Goal: Task Accomplishment & Management: Complete application form

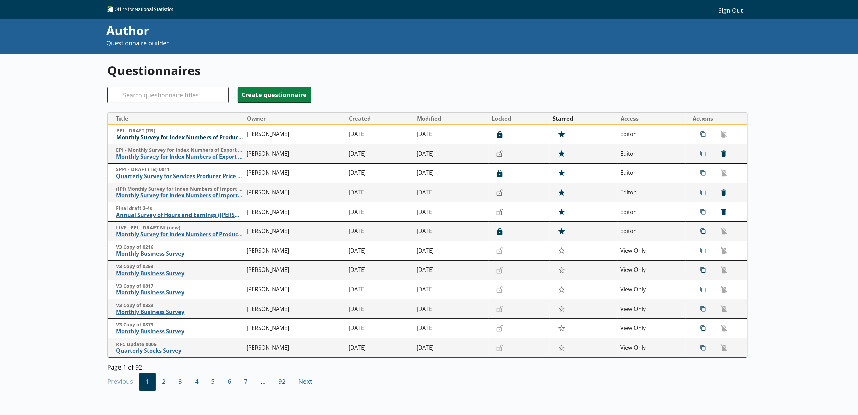
click at [159, 140] on span "Monthly Survey for Index Numbers of Producer Prices - Price Quotation Return" at bounding box center [179, 137] width 127 height 7
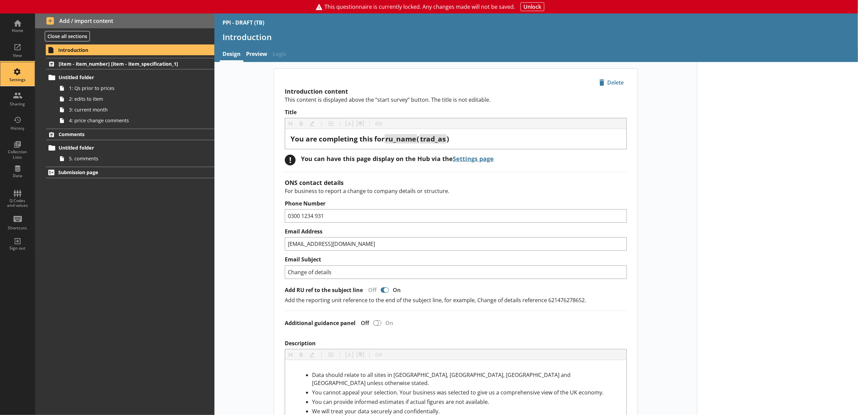
click at [14, 80] on div "Settings" at bounding box center [18, 79] width 24 height 5
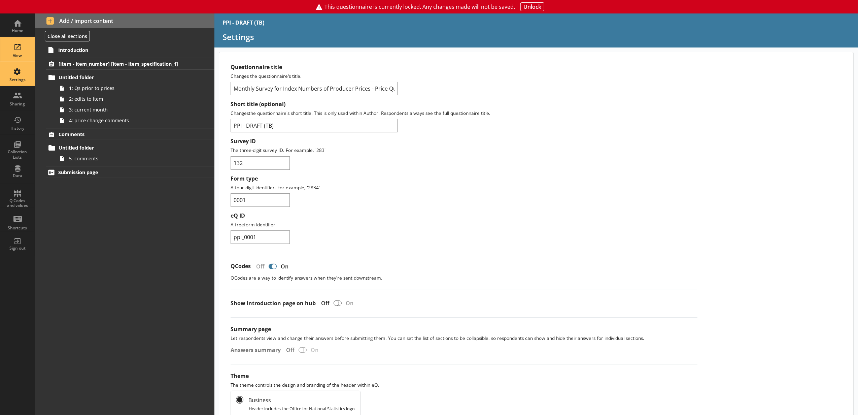
click at [14, 59] on div "View" at bounding box center [18, 50] width 24 height 24
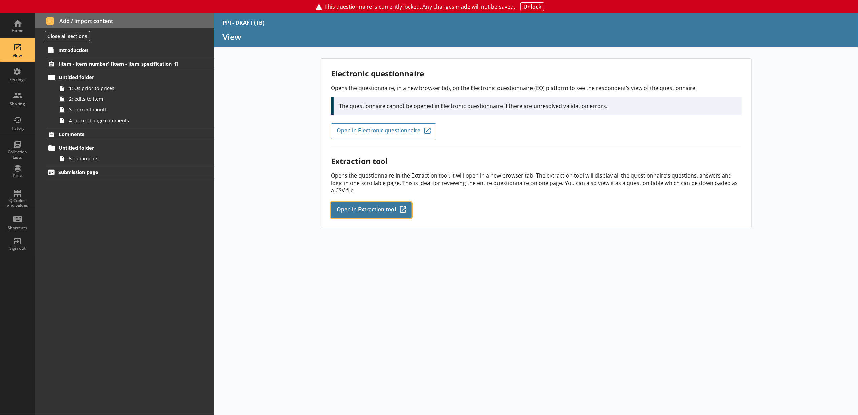
click at [400, 214] on link "Open in Extraction tool Q-Codes_Icon Created with Sketch." at bounding box center [371, 210] width 81 height 16
click at [18, 23] on div "Home" at bounding box center [18, 26] width 24 height 24
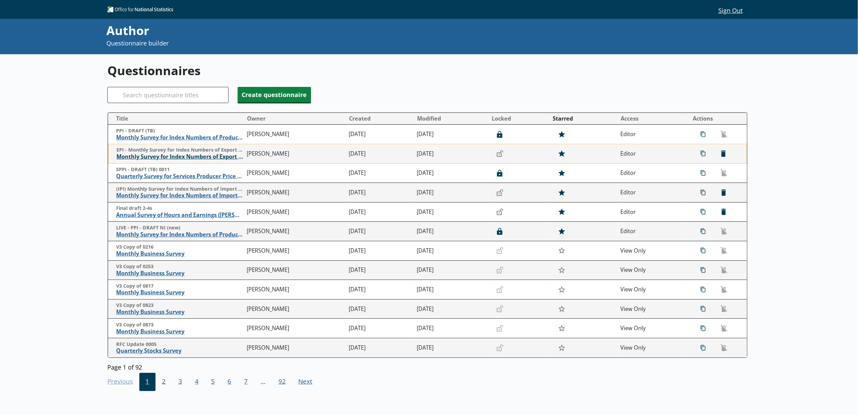
click at [224, 160] on span "Monthly Survey for Index Numbers of Export Prices - Price Quotation Return" at bounding box center [179, 156] width 127 height 7
click at [147, 197] on span "Monthly Survey for Index Numbers of Import Prices - Price Quotation Return" at bounding box center [179, 195] width 127 height 7
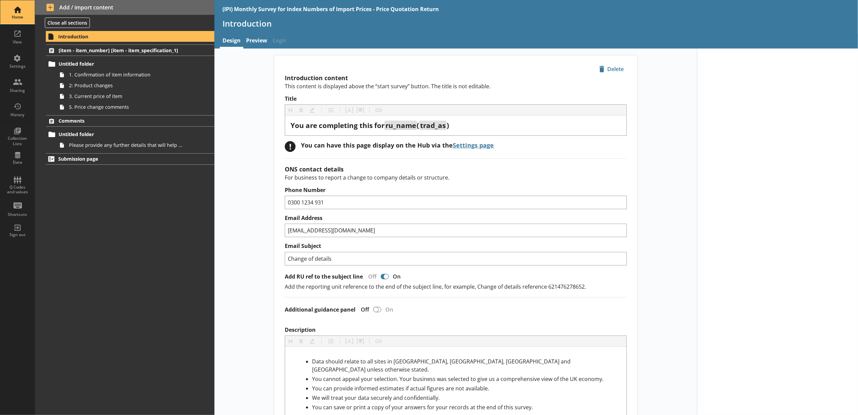
click at [15, 10] on div "Home" at bounding box center [18, 12] width 24 height 24
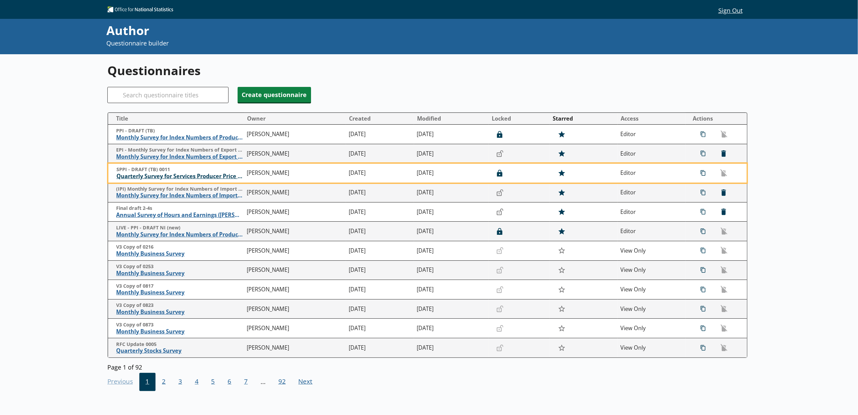
click at [158, 175] on span "Quarterly Survey for Services Producer Price Indices" at bounding box center [179, 176] width 127 height 7
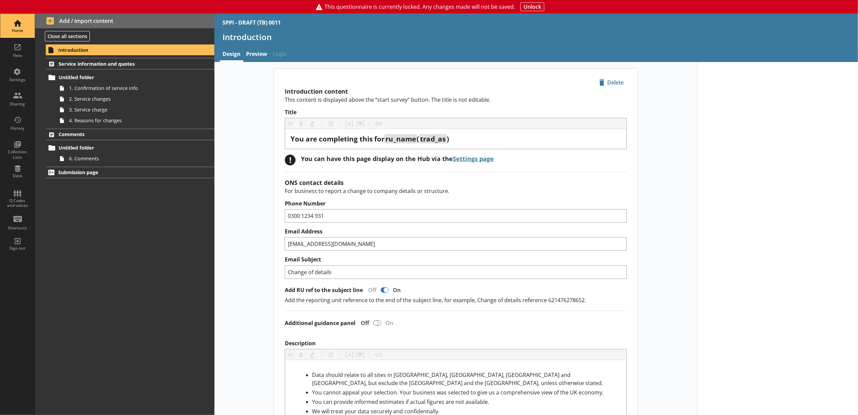
click at [21, 30] on div "Home" at bounding box center [18, 30] width 24 height 5
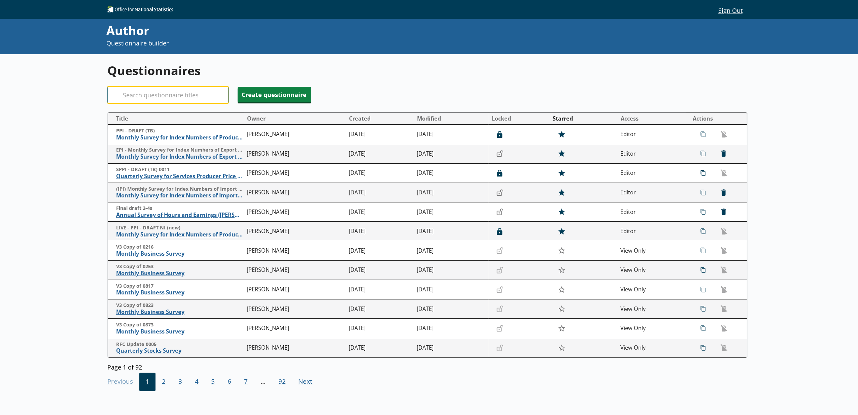
click at [136, 101] on input "Search" at bounding box center [167, 95] width 121 height 16
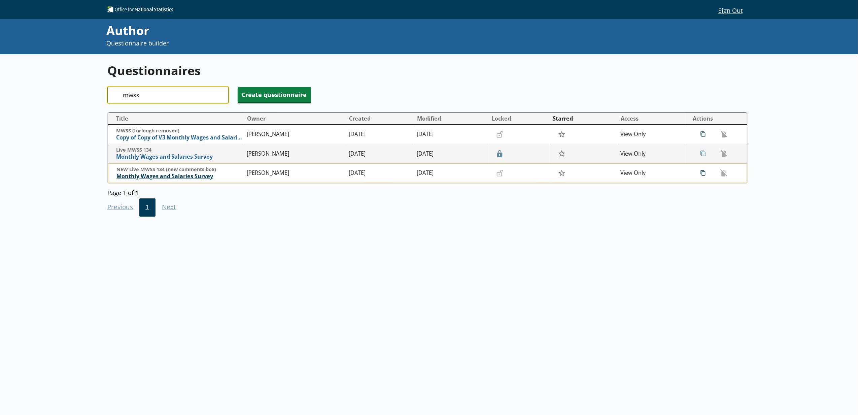
type input "mwss"
click at [150, 174] on span "Monthly Wages and Salaries Survey" at bounding box center [179, 176] width 127 height 7
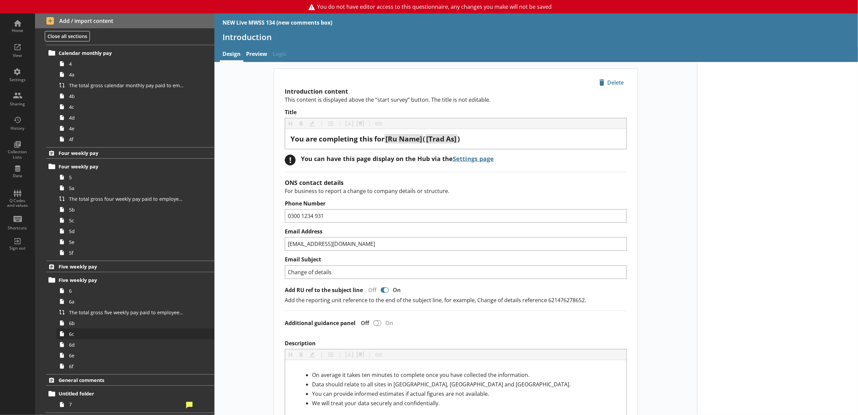
scroll to position [314, 0]
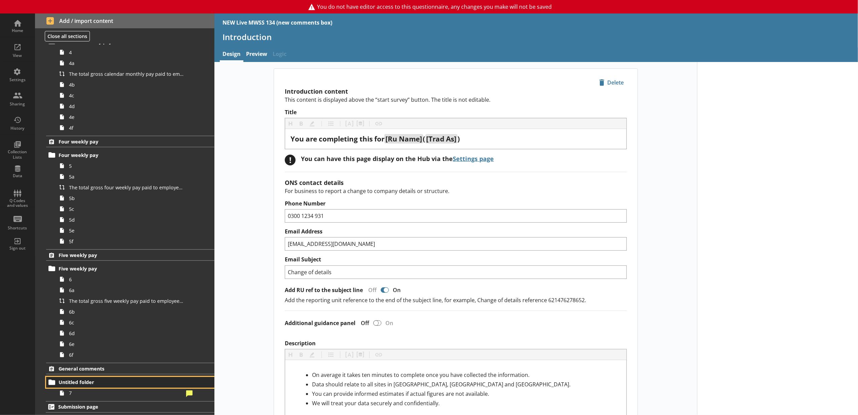
click at [119, 385] on link "Untitled folder" at bounding box center [130, 382] width 168 height 11
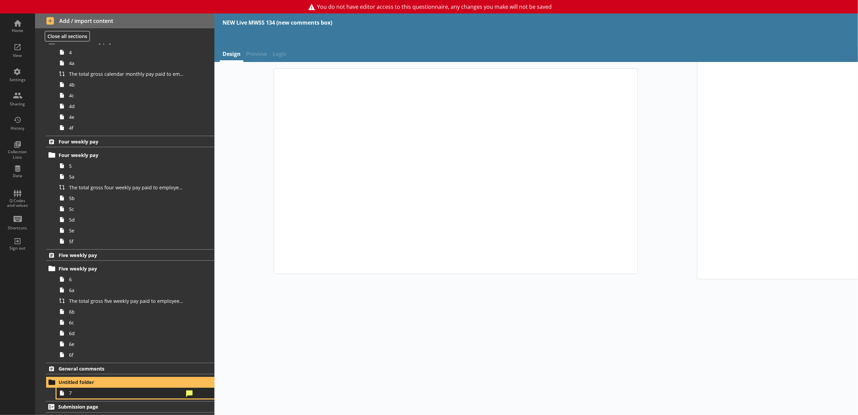
click at [124, 390] on span "7" at bounding box center [126, 392] width 115 height 6
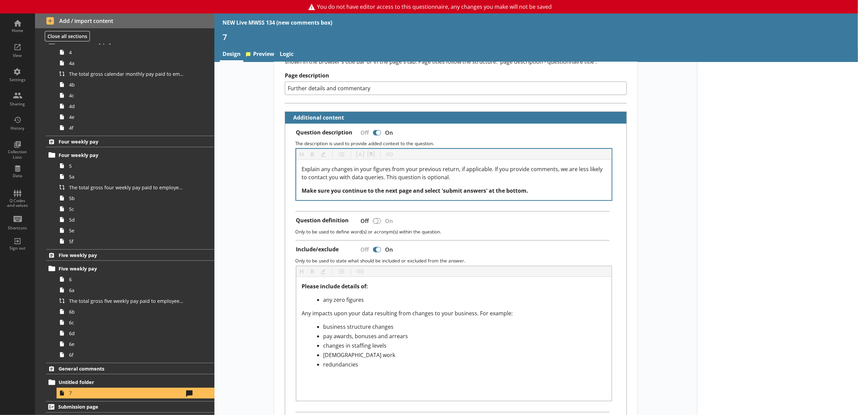
scroll to position [149, 0]
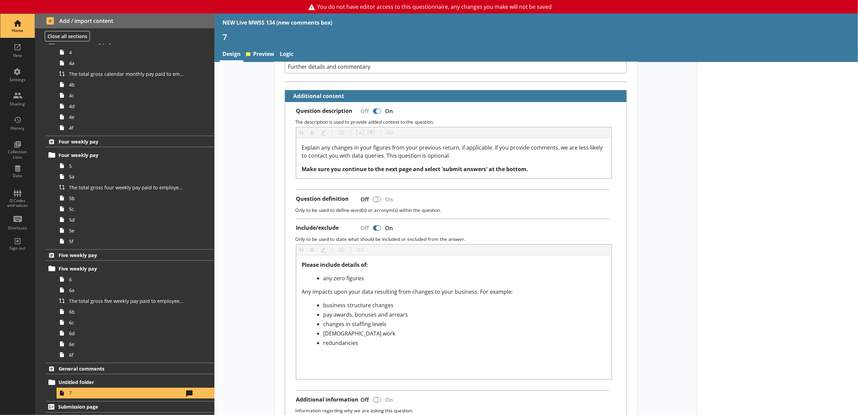
click at [29, 22] on div "Home" at bounding box center [18, 26] width 24 height 24
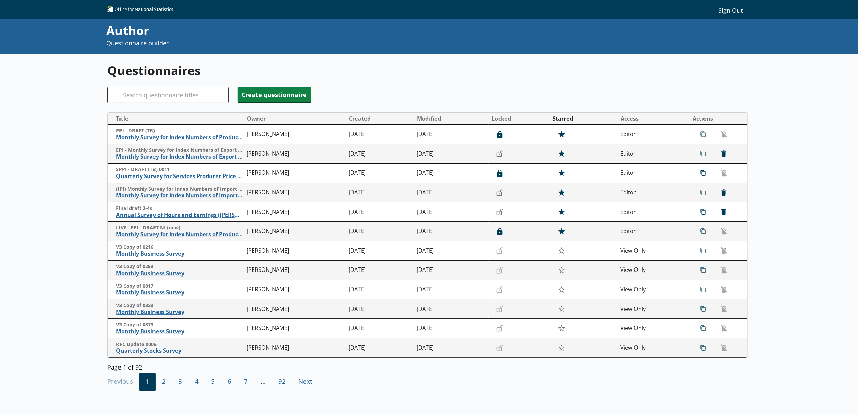
click at [123, 99] on div "Search" at bounding box center [167, 95] width 121 height 16
click at [130, 97] on input "Search" at bounding box center [167, 95] width 121 height 16
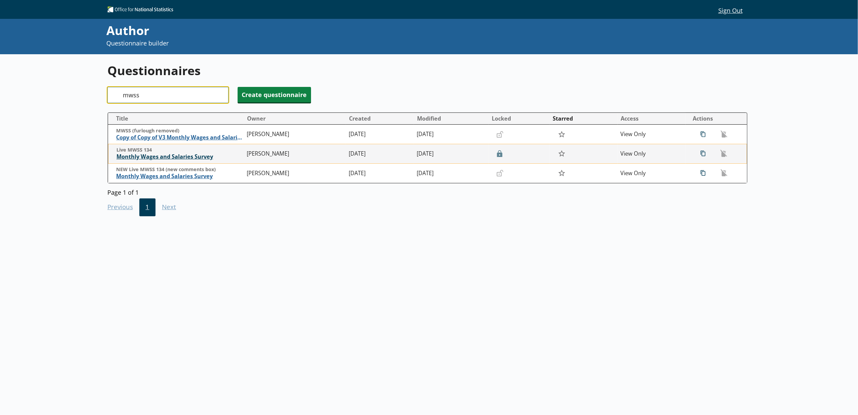
type input "mwss"
click at [162, 155] on span "Monthly Wages and Salaries Survey" at bounding box center [179, 156] width 127 height 7
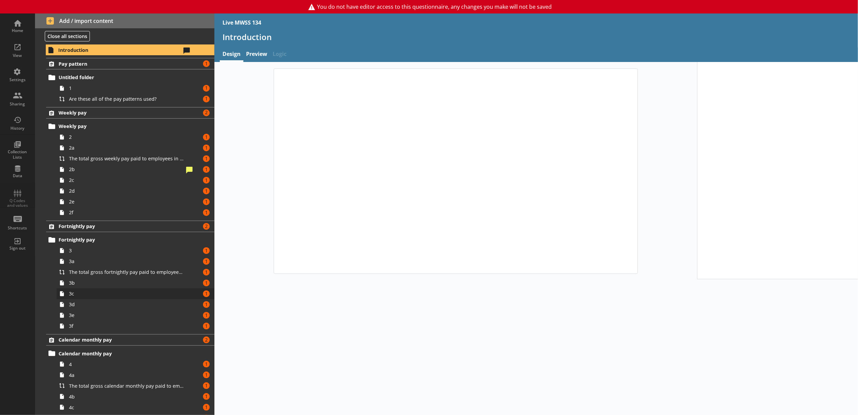
type textarea "x"
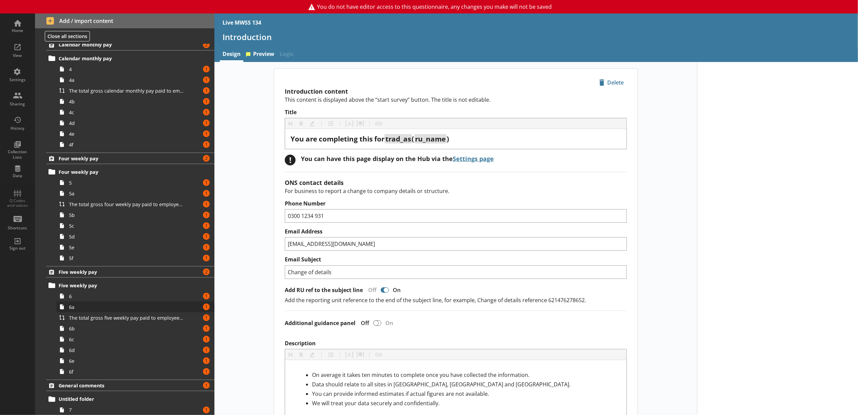
scroll to position [314, 0]
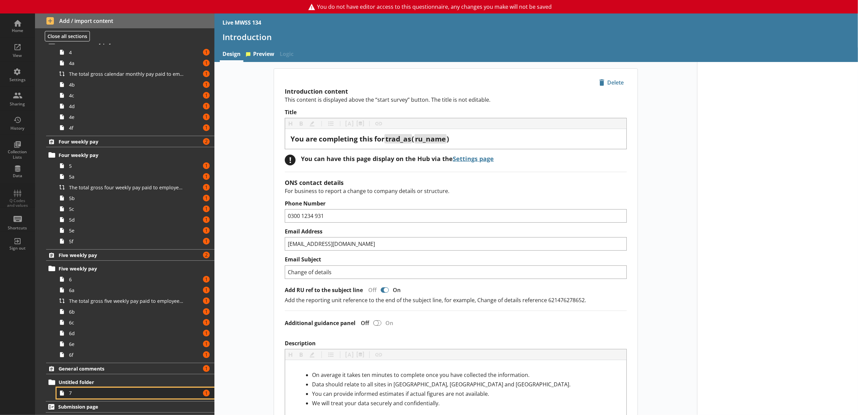
click at [100, 393] on span "7" at bounding box center [126, 392] width 115 height 6
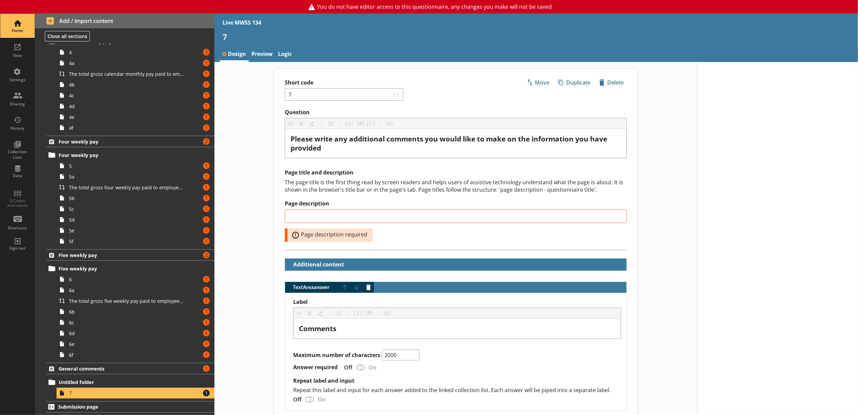
click at [22, 28] on div "Home" at bounding box center [18, 30] width 24 height 5
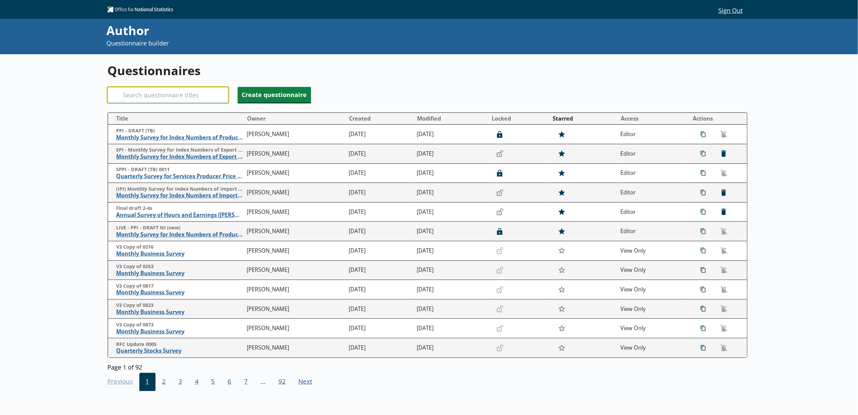
click at [183, 96] on input "Search" at bounding box center [167, 95] width 121 height 16
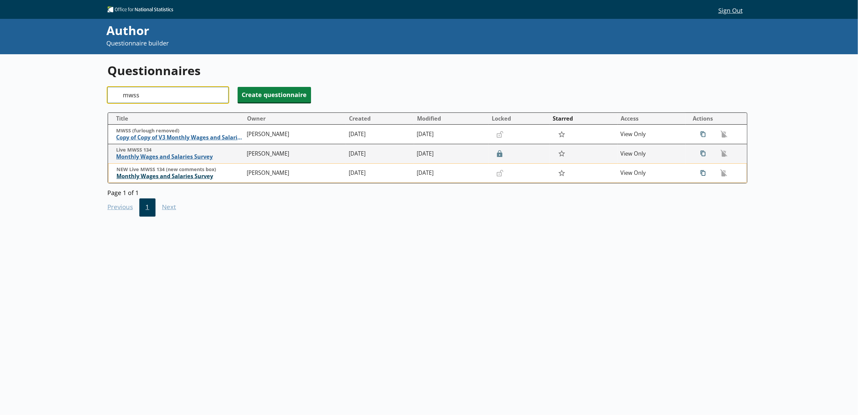
type input "mwss"
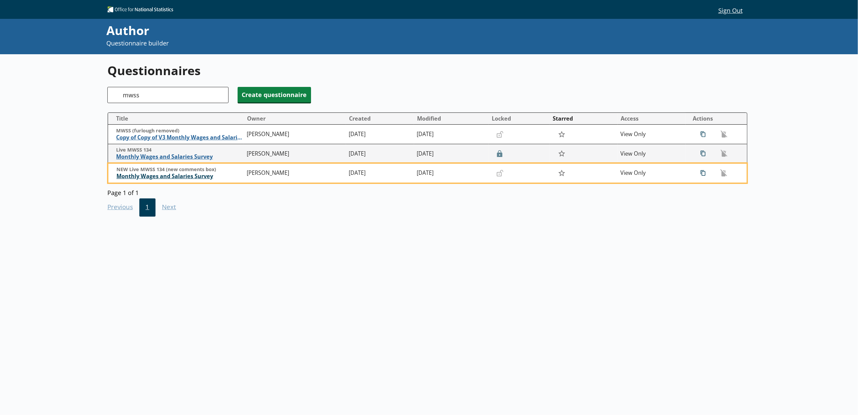
click at [201, 179] on span "Monthly Wages and Salaries Survey" at bounding box center [179, 176] width 127 height 7
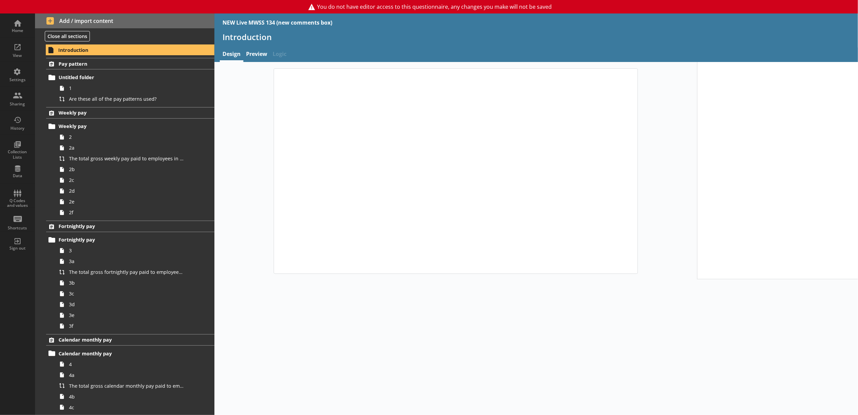
type textarea "x"
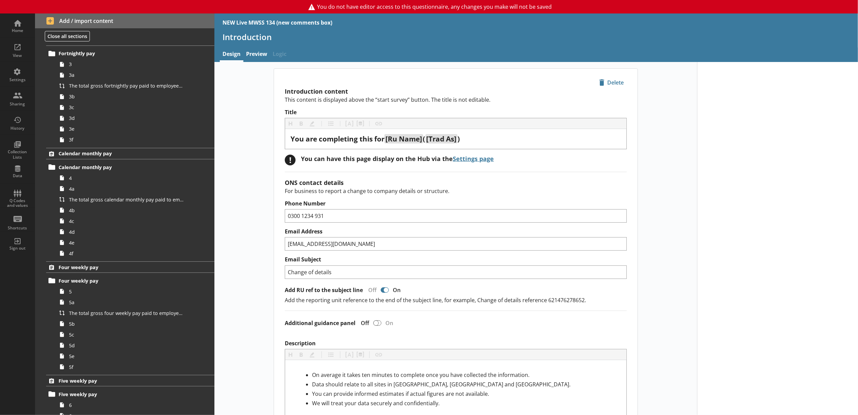
scroll to position [314, 0]
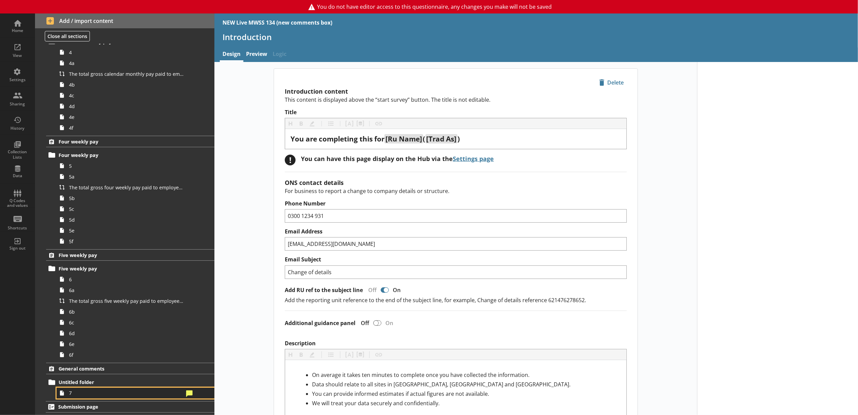
click at [119, 391] on span "7" at bounding box center [126, 392] width 115 height 6
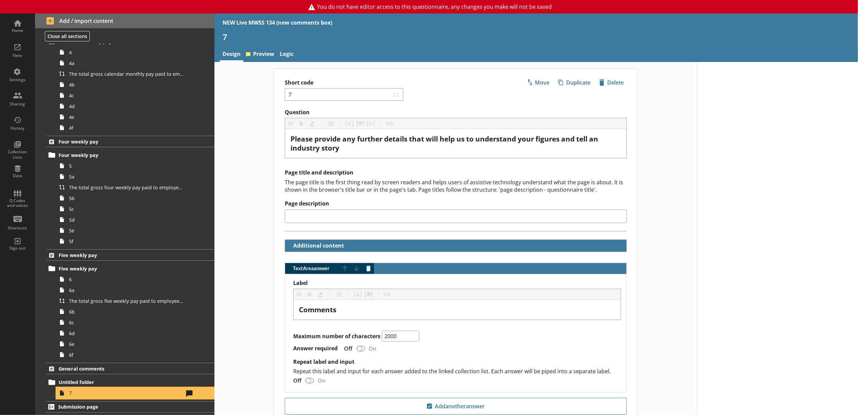
type input "Further details and commentary"
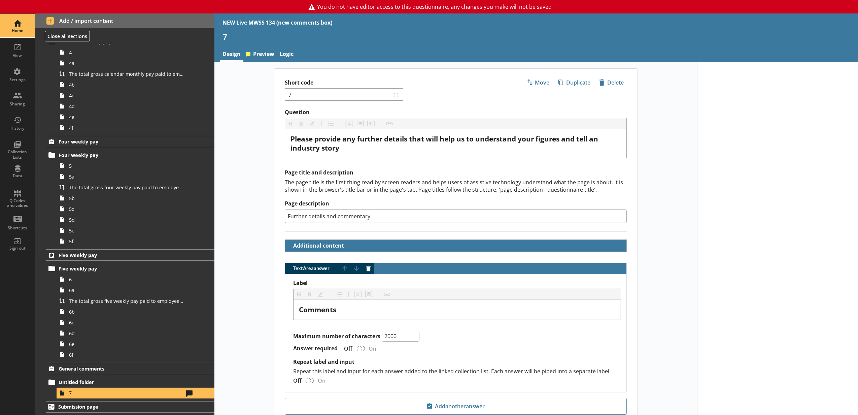
click at [9, 26] on div "Home" at bounding box center [18, 26] width 24 height 24
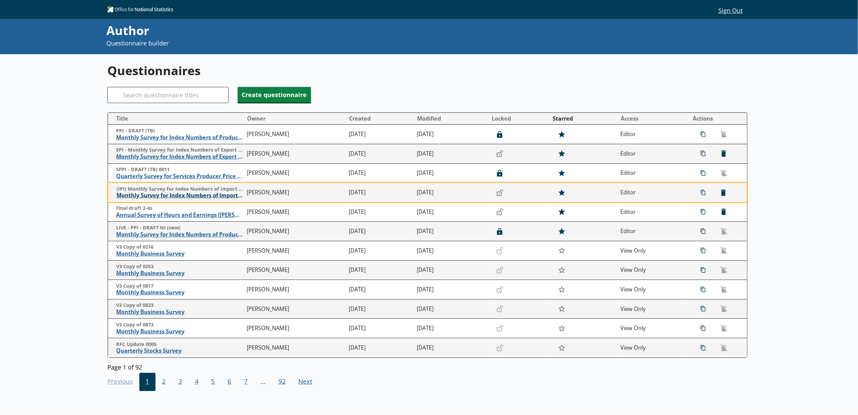
click at [151, 199] on span "Monthly Survey for Index Numbers of Import Prices - Price Quotation Return" at bounding box center [179, 195] width 127 height 7
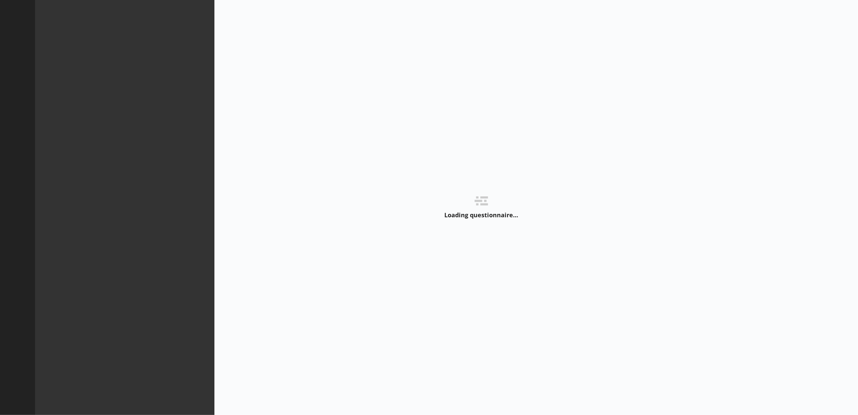
type textarea "x"
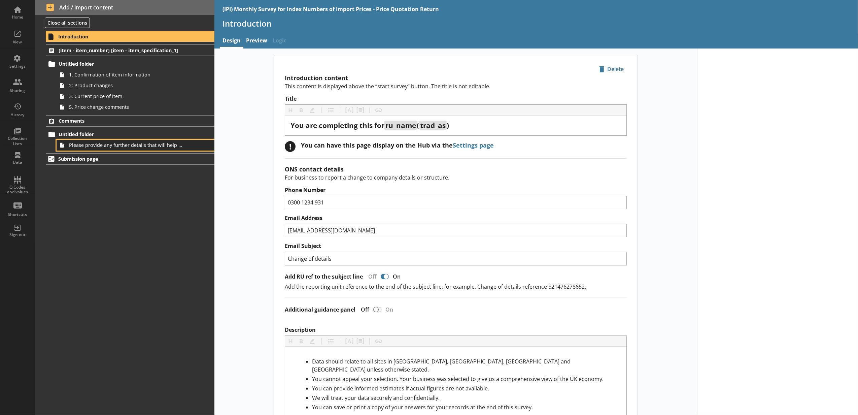
click at [95, 145] on span "Please provide any further details that will help us to understand your busines…" at bounding box center [126, 145] width 115 height 6
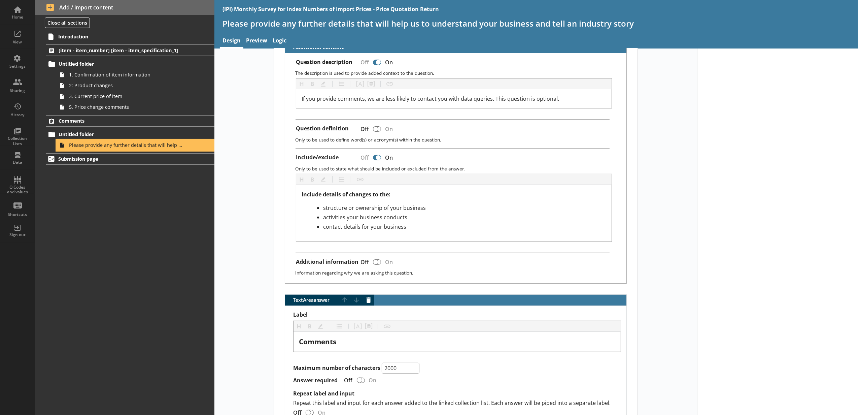
scroll to position [270, 0]
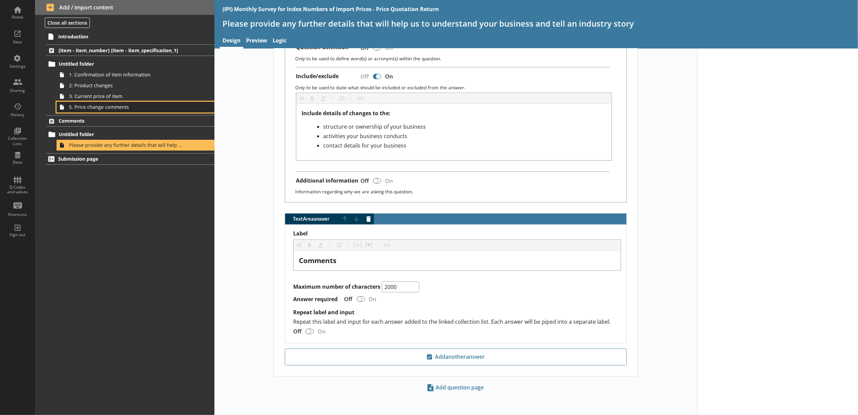
click at [116, 108] on span "5. Price change comments" at bounding box center [126, 107] width 115 height 6
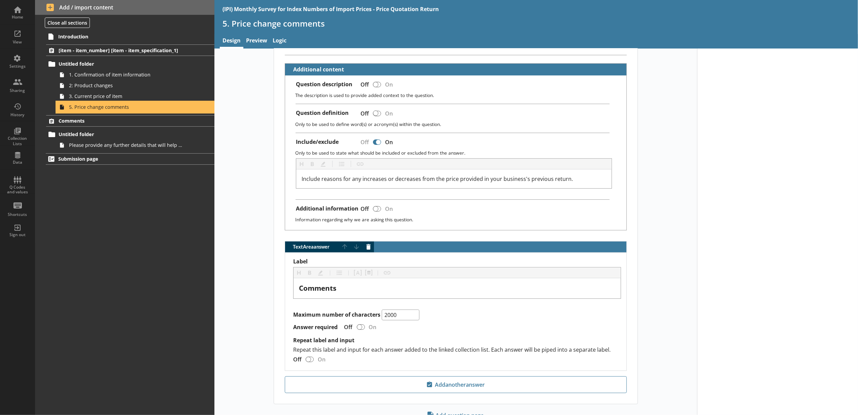
scroll to position [185, 0]
